Goal: Task Accomplishment & Management: Complete application form

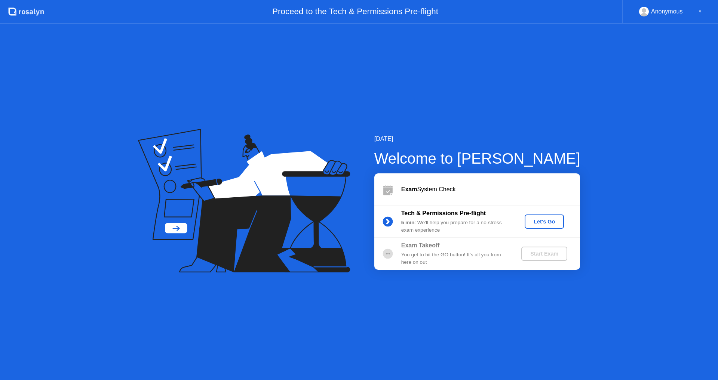
click at [552, 222] on div "Let's Go" at bounding box center [543, 222] width 33 height 6
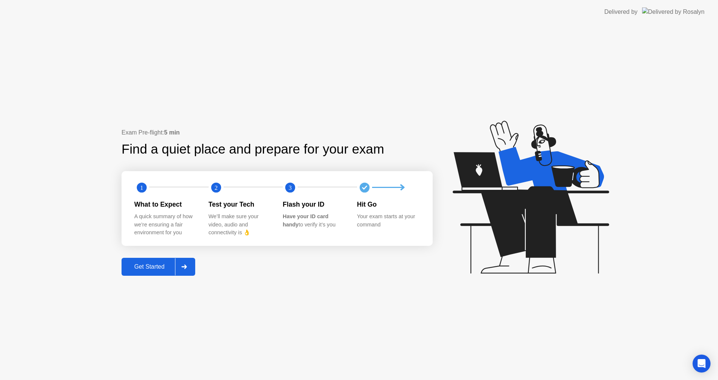
click at [150, 270] on div "Get Started" at bounding box center [149, 266] width 51 height 7
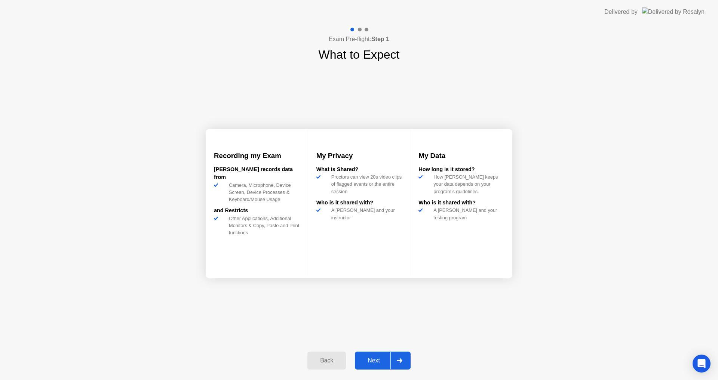
click at [375, 363] on div "Next" at bounding box center [373, 360] width 33 height 7
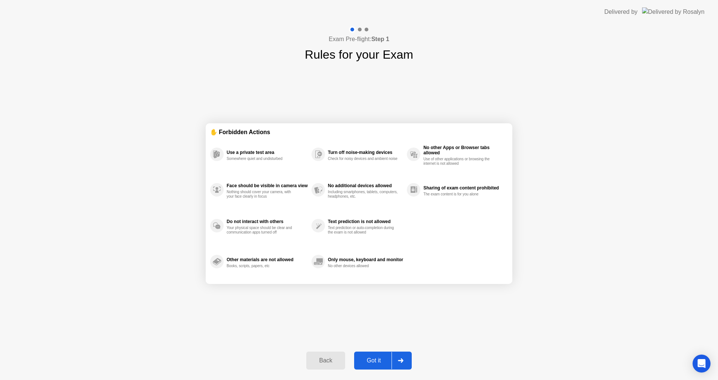
click at [377, 366] on button "Got it" at bounding box center [383, 361] width 58 height 18
select select "**********"
select select "*******"
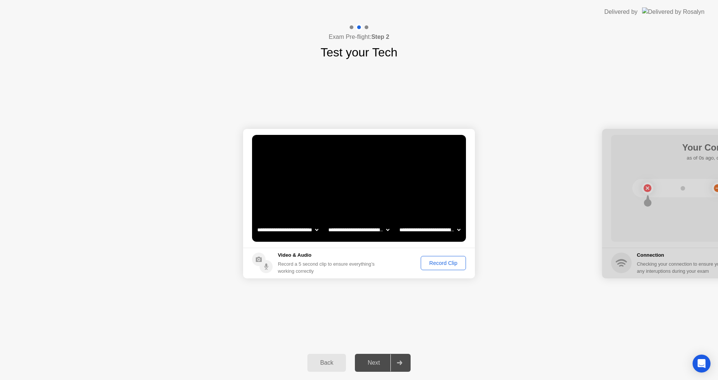
click at [447, 265] on div "Record Clip" at bounding box center [443, 263] width 40 height 6
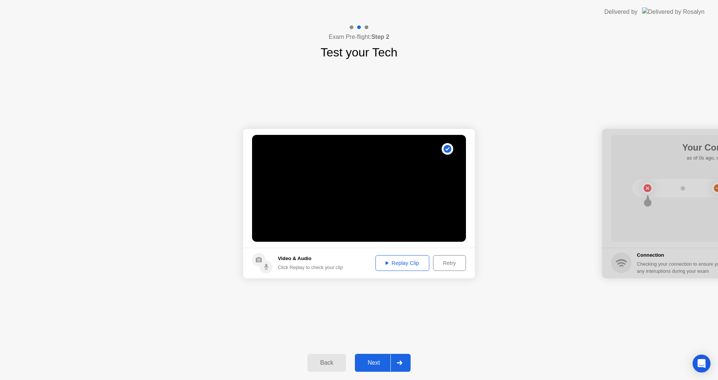
click at [374, 366] on div "Next" at bounding box center [373, 363] width 33 height 7
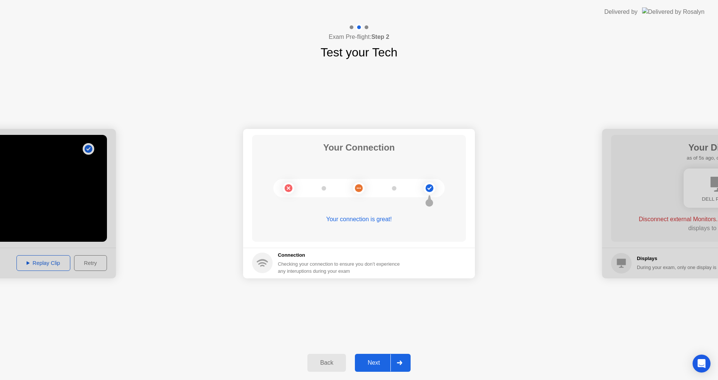
click at [374, 362] on div "Next" at bounding box center [373, 363] width 33 height 7
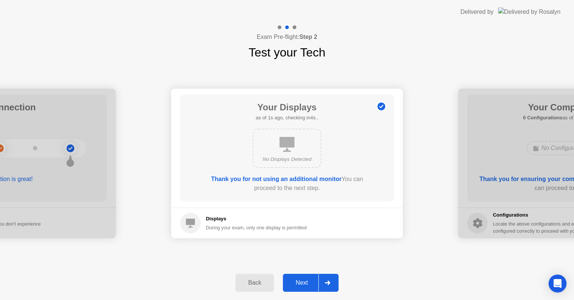
click at [306, 279] on div "Next" at bounding box center [301, 282] width 33 height 7
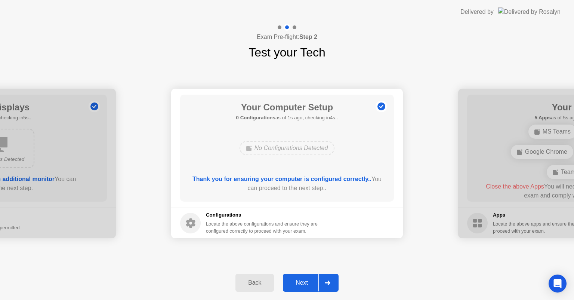
click at [304, 280] on div "Next" at bounding box center [301, 282] width 33 height 7
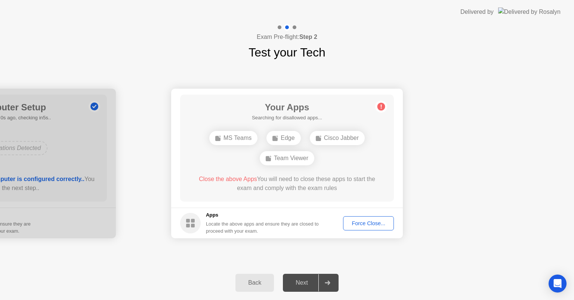
click at [381, 226] on div "Force Close..." at bounding box center [369, 223] width 46 height 6
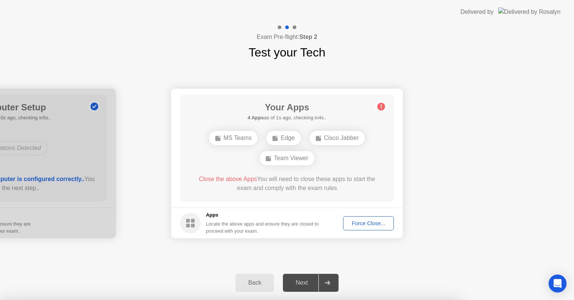
click at [395, 300] on div at bounding box center [287, 300] width 574 height 0
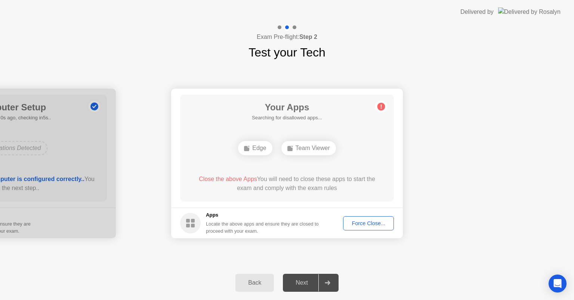
click at [364, 224] on div "Force Close..." at bounding box center [369, 223] width 46 height 6
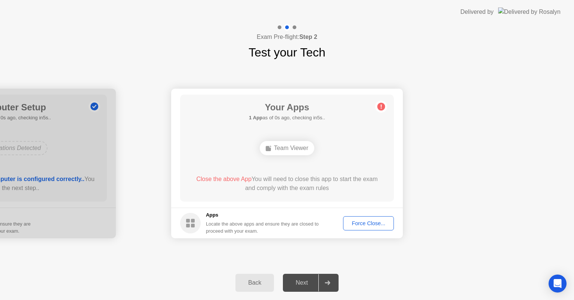
click at [289, 140] on div "Team Viewer" at bounding box center [286, 148] width 171 height 20
click at [339, 198] on div "Your Apps 1 App as of 2s ago, checking in3s.. Team Viewer Close the above App Y…" at bounding box center [287, 148] width 214 height 107
click at [304, 186] on div "Close the above App You will need to close this app to start the exam and compl…" at bounding box center [287, 184] width 192 height 18
drag, startPoint x: 293, startPoint y: 148, endPoint x: 289, endPoint y: 147, distance: 4.3
click at [291, 148] on div "Team Viewer" at bounding box center [287, 148] width 55 height 14
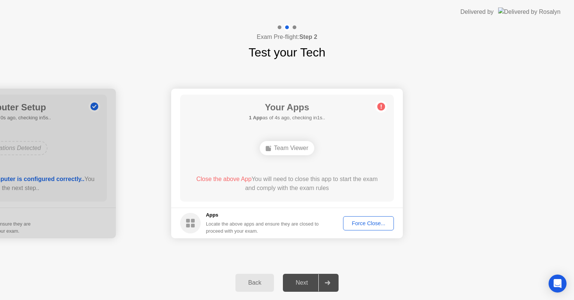
click at [374, 225] on div "Force Close..." at bounding box center [369, 223] width 46 height 6
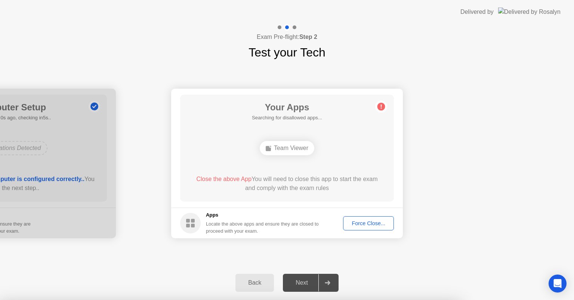
click at [459, 297] on div at bounding box center [284, 297] width 569 height 0
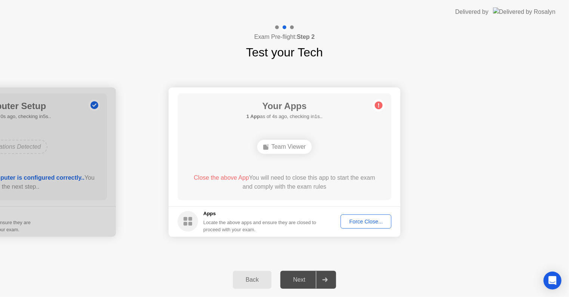
click at [372, 221] on div "Force Close..." at bounding box center [366, 222] width 46 height 6
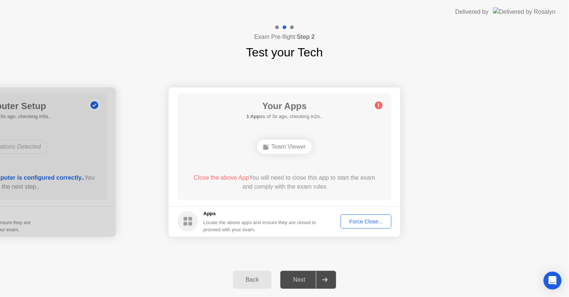
click at [375, 224] on div "Force Close..." at bounding box center [366, 222] width 46 height 6
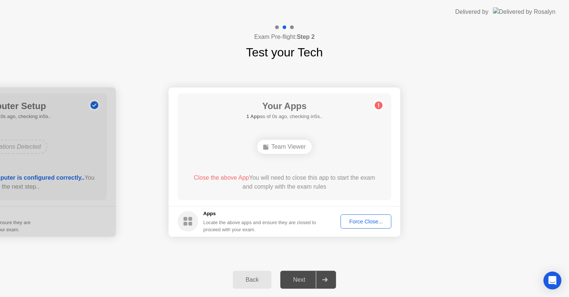
click at [377, 221] on div "Force Close..." at bounding box center [366, 222] width 46 height 6
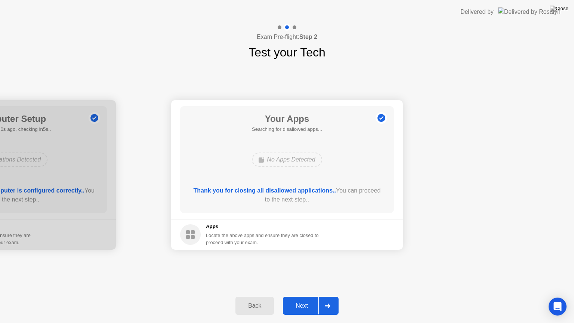
click at [307, 308] on div "Next" at bounding box center [301, 305] width 33 height 7
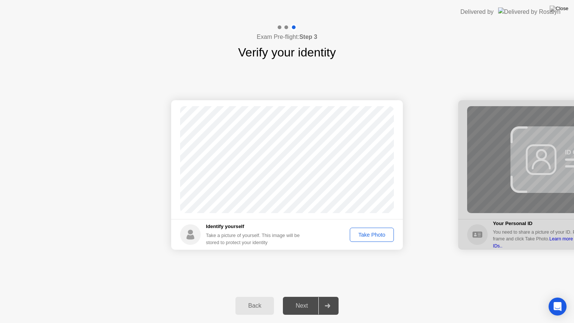
click at [372, 232] on div "Take Photo" at bounding box center [371, 235] width 39 height 6
click at [308, 311] on button "Next" at bounding box center [311, 306] width 56 height 18
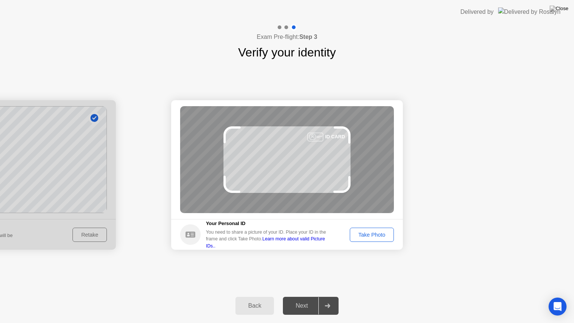
click at [363, 232] on div "Take Photo" at bounding box center [371, 235] width 39 height 6
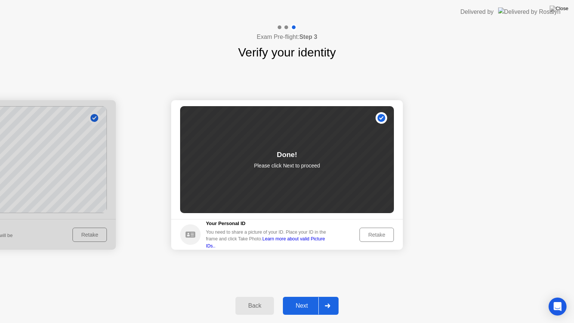
click at [308, 308] on div "Next" at bounding box center [301, 305] width 33 height 7
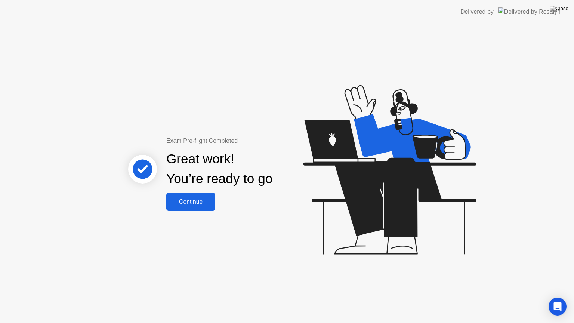
click at [191, 200] on div "Continue" at bounding box center [191, 201] width 44 height 7
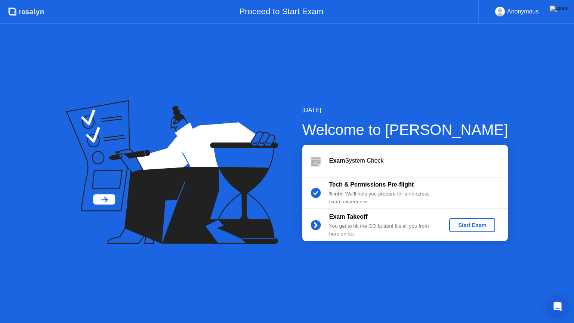
click at [478, 229] on button "Start Exam" at bounding box center [472, 225] width 46 height 14
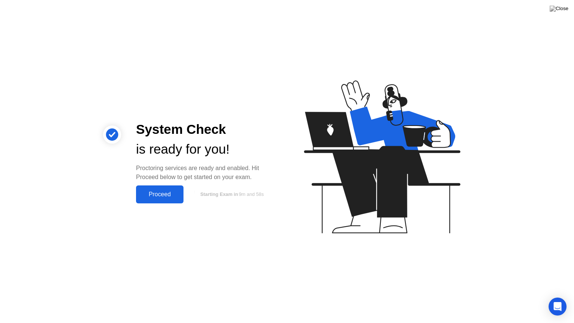
click at [162, 191] on div "Proceed" at bounding box center [159, 194] width 43 height 7
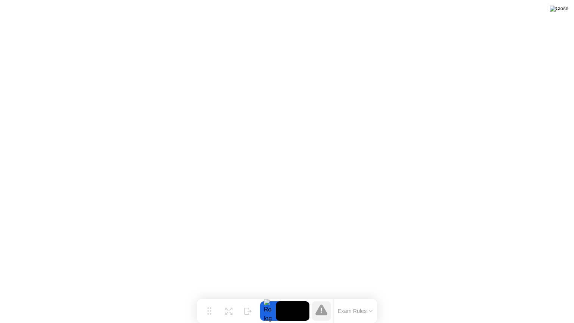
click at [561, 12] on img at bounding box center [559, 9] width 19 height 6
click at [564, 10] on img at bounding box center [559, 9] width 19 height 6
click at [569, 12] on button at bounding box center [559, 9] width 22 height 10
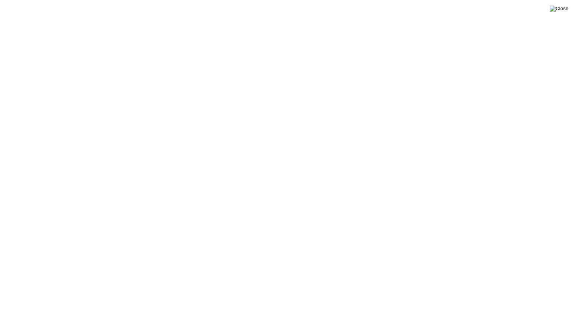
click at [564, 10] on img at bounding box center [559, 9] width 19 height 6
